Goal: Check status

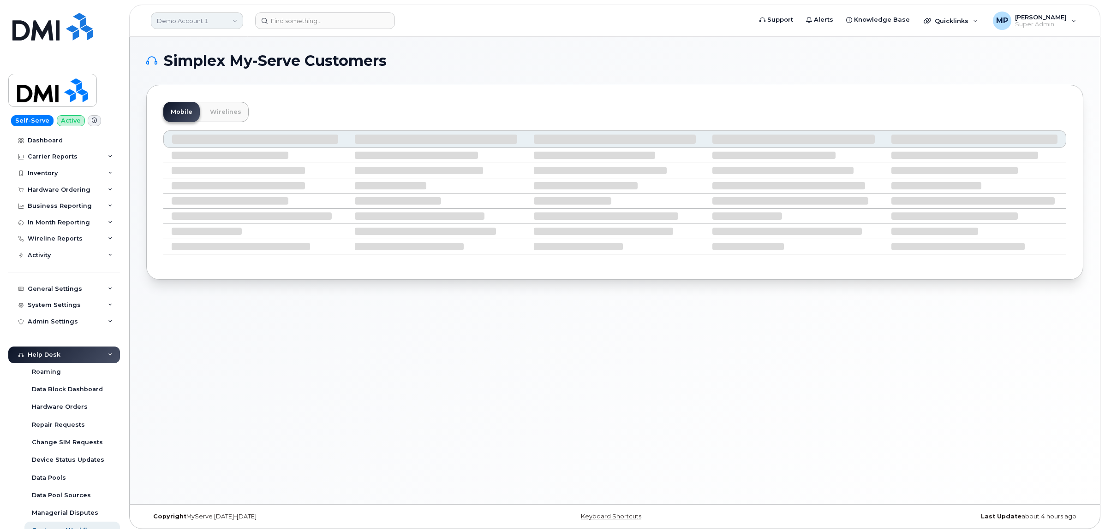
click at [188, 22] on link "Demo Account 1" at bounding box center [197, 20] width 92 height 17
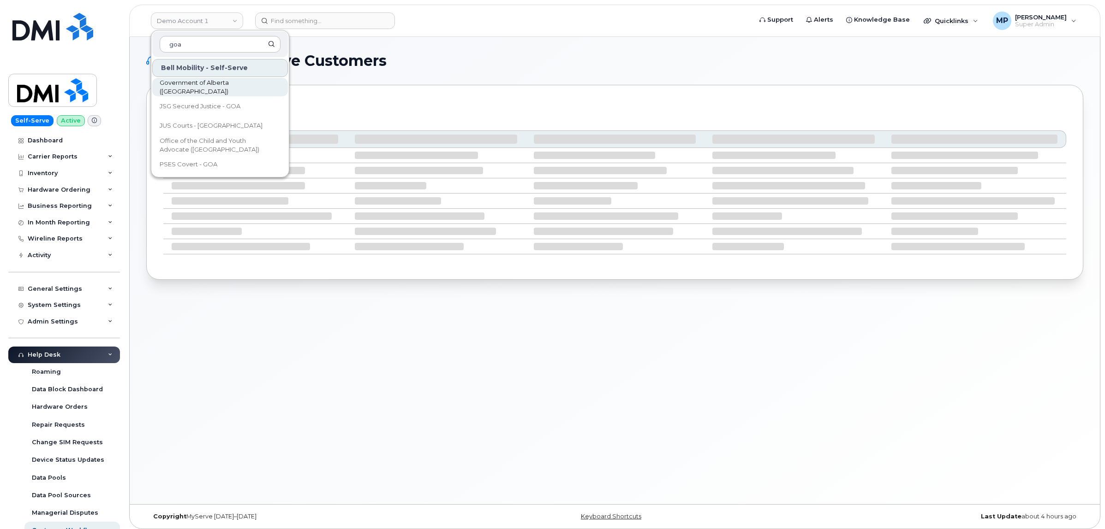
type input "goa"
click at [190, 91] on span "Government of Alberta (GOA)" at bounding box center [213, 87] width 106 height 18
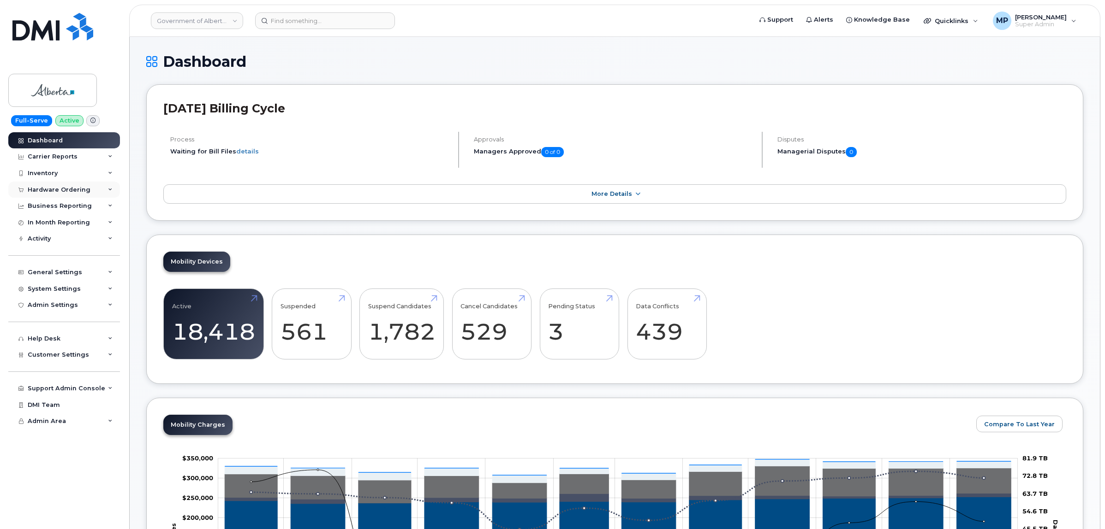
click at [44, 189] on div "Hardware Ordering" at bounding box center [59, 189] width 63 height 7
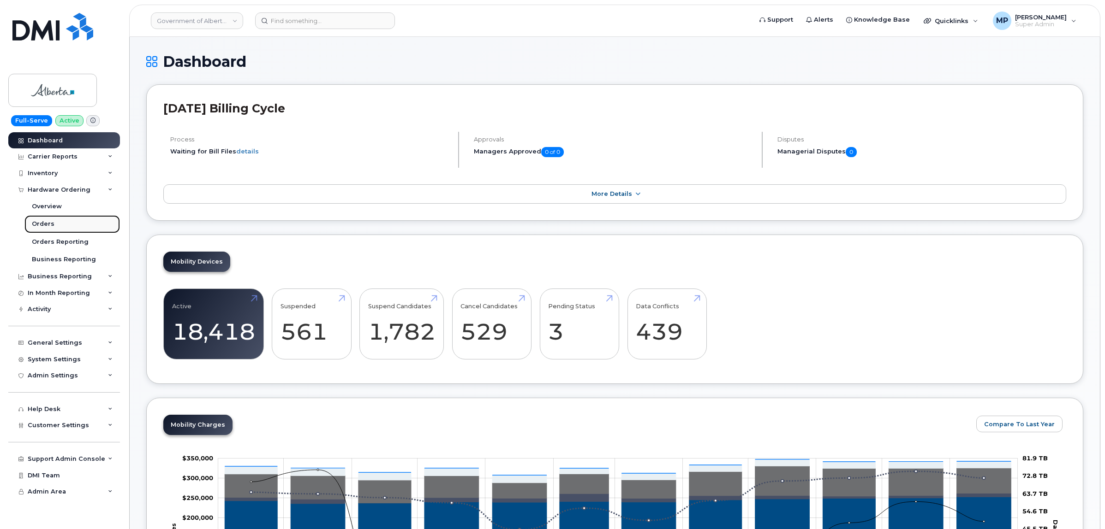
click at [45, 225] on div "Orders" at bounding box center [43, 224] width 23 height 8
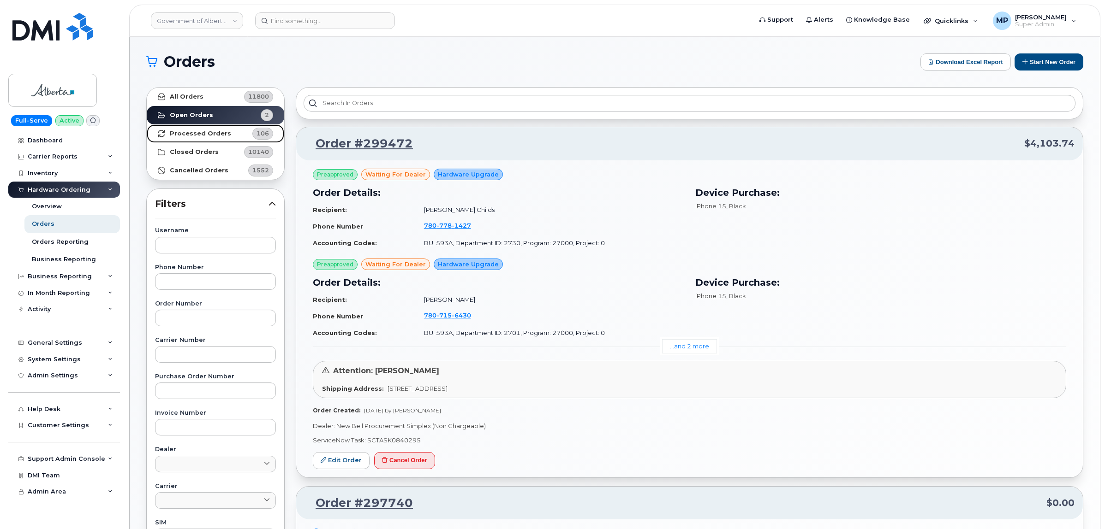
click at [207, 131] on strong "Processed Orders" at bounding box center [200, 133] width 61 height 7
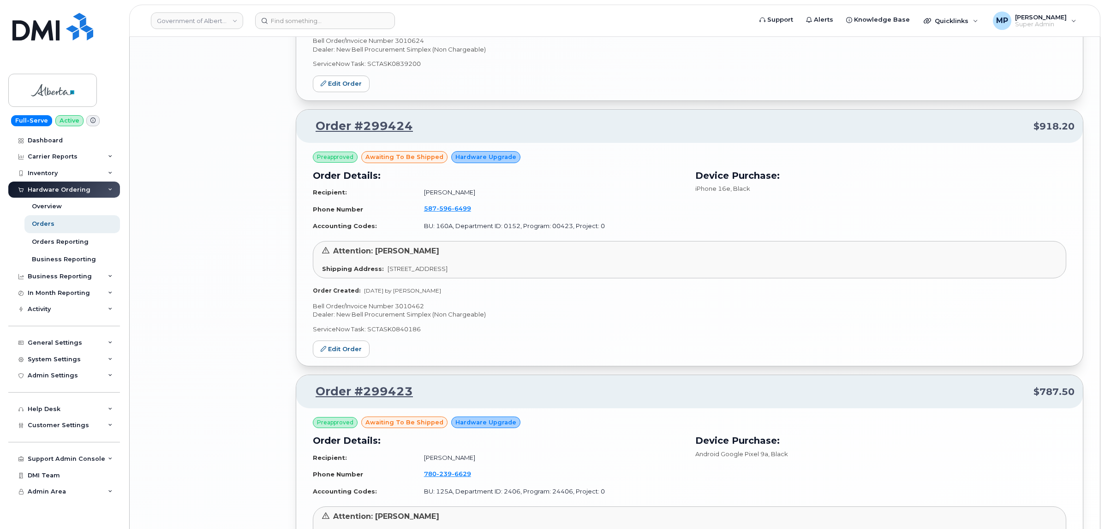
scroll to position [1729, 0]
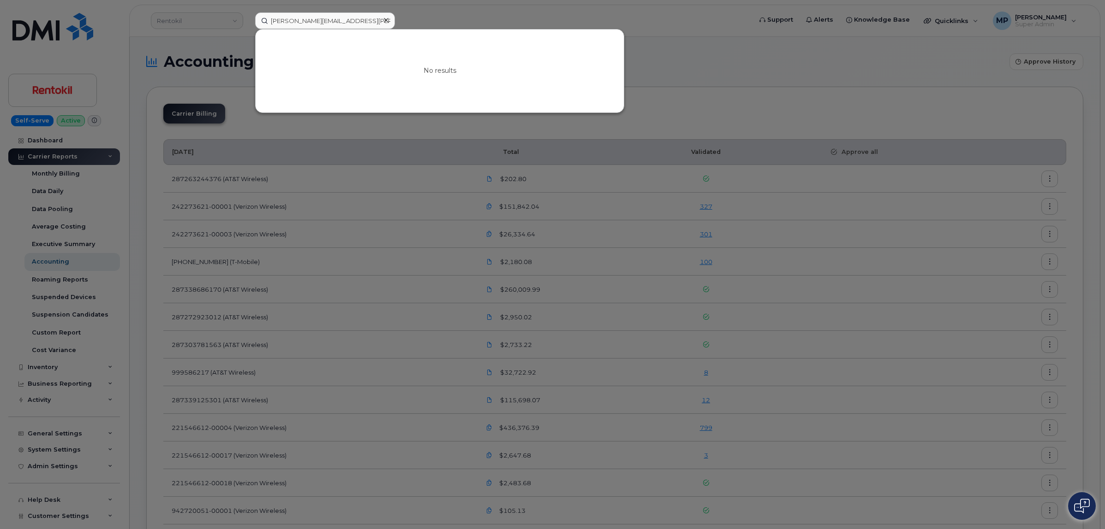
scroll to position [115, 0]
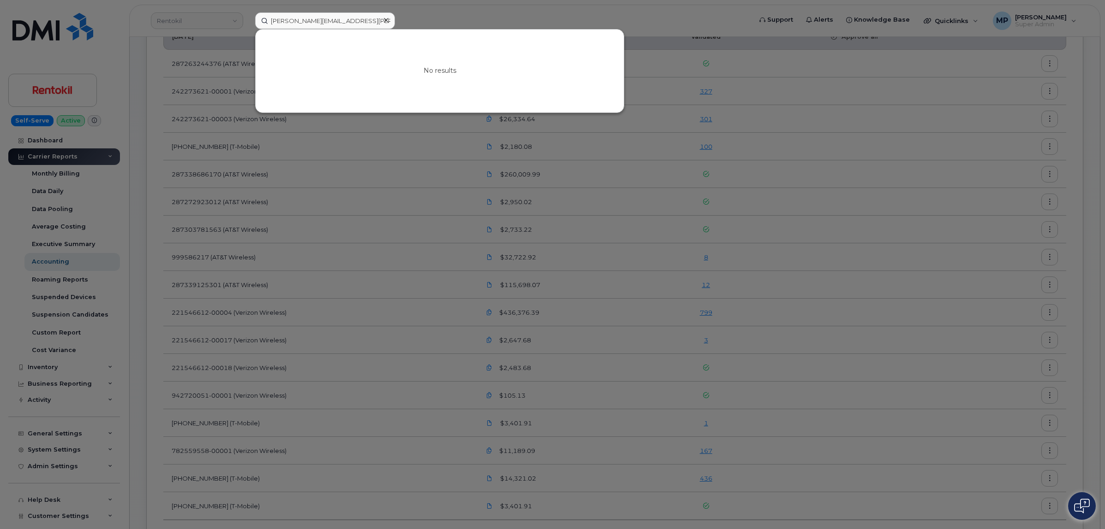
click at [698, 16] on div at bounding box center [552, 264] width 1105 height 529
